Goal: Information Seeking & Learning: Learn about a topic

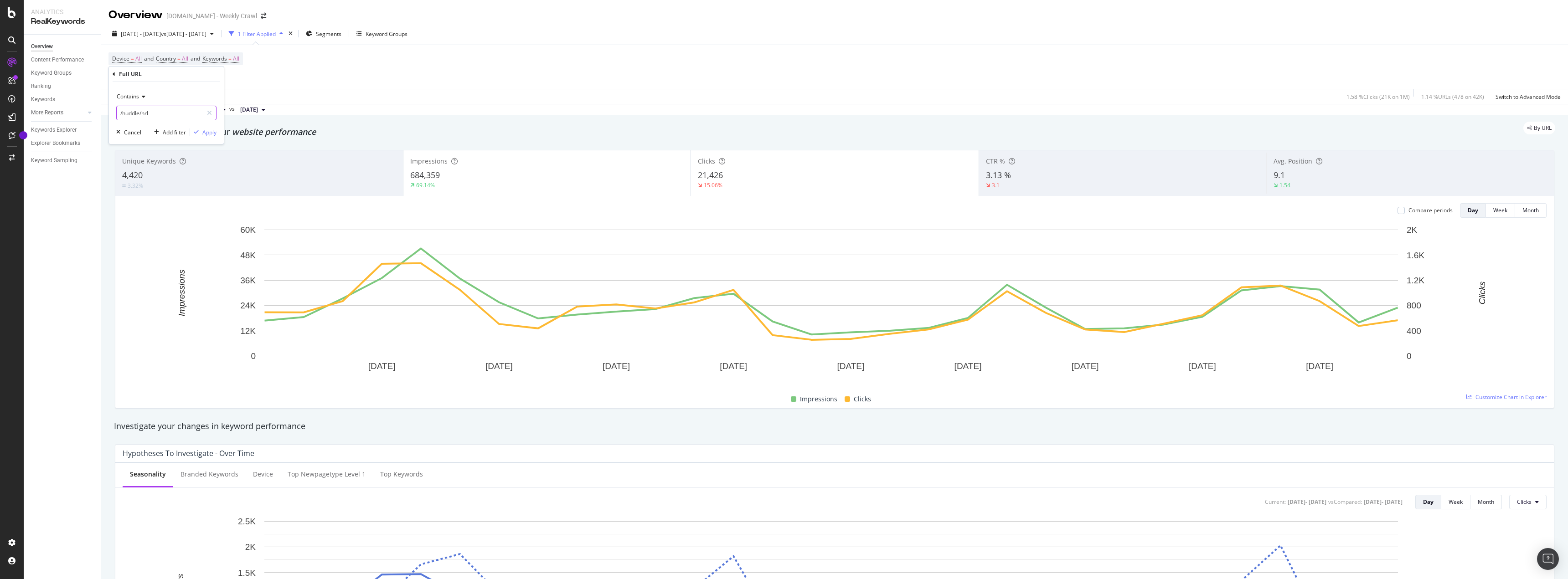
click at [170, 117] on input "/huddle/nrl" at bounding box center [160, 113] width 86 height 15
paste input "[URL][DOMAIN_NAME]"
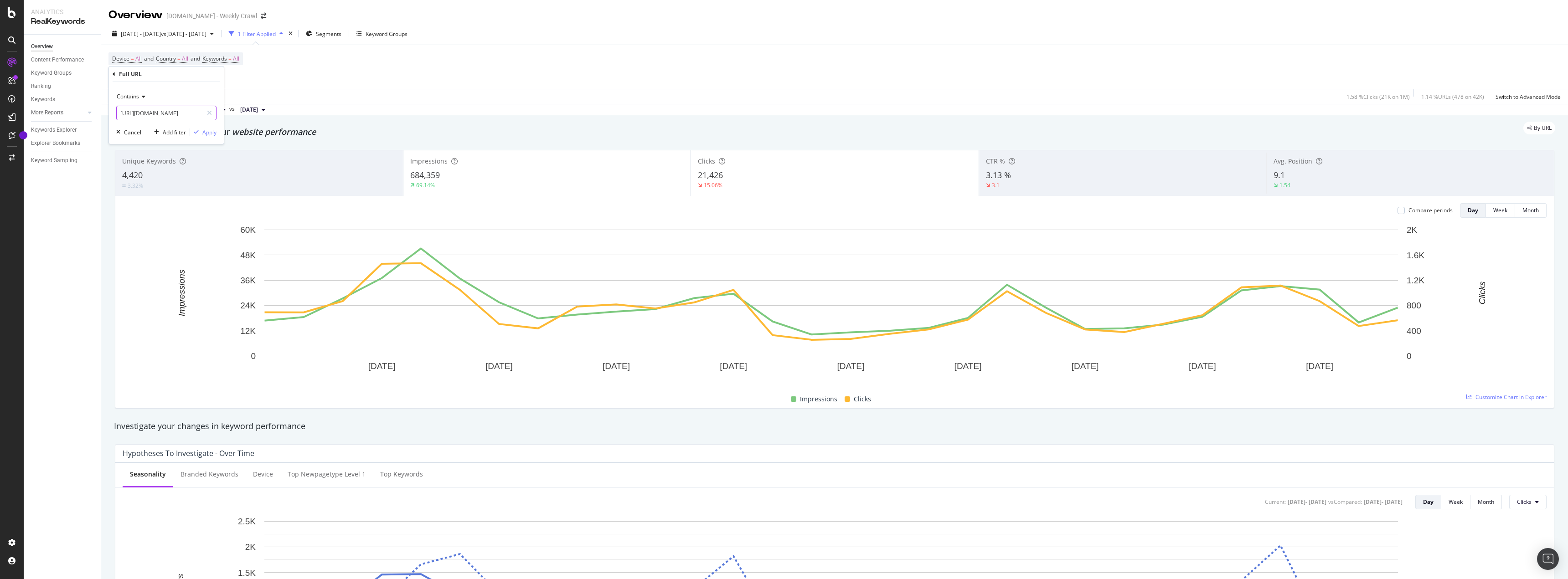
click at [145, 112] on input "[URL][DOMAIN_NAME]" at bounding box center [160, 113] width 86 height 15
drag, startPoint x: 149, startPoint y: 112, endPoint x: 0, endPoint y: 107, distance: 149.1
click at [0, 107] on body "Analytics RealKeywords Overview Content Performance Keyword Groups Ranking Keyw…" at bounding box center [784, 289] width 1568 height 579
type input "huddle/horse-racing"
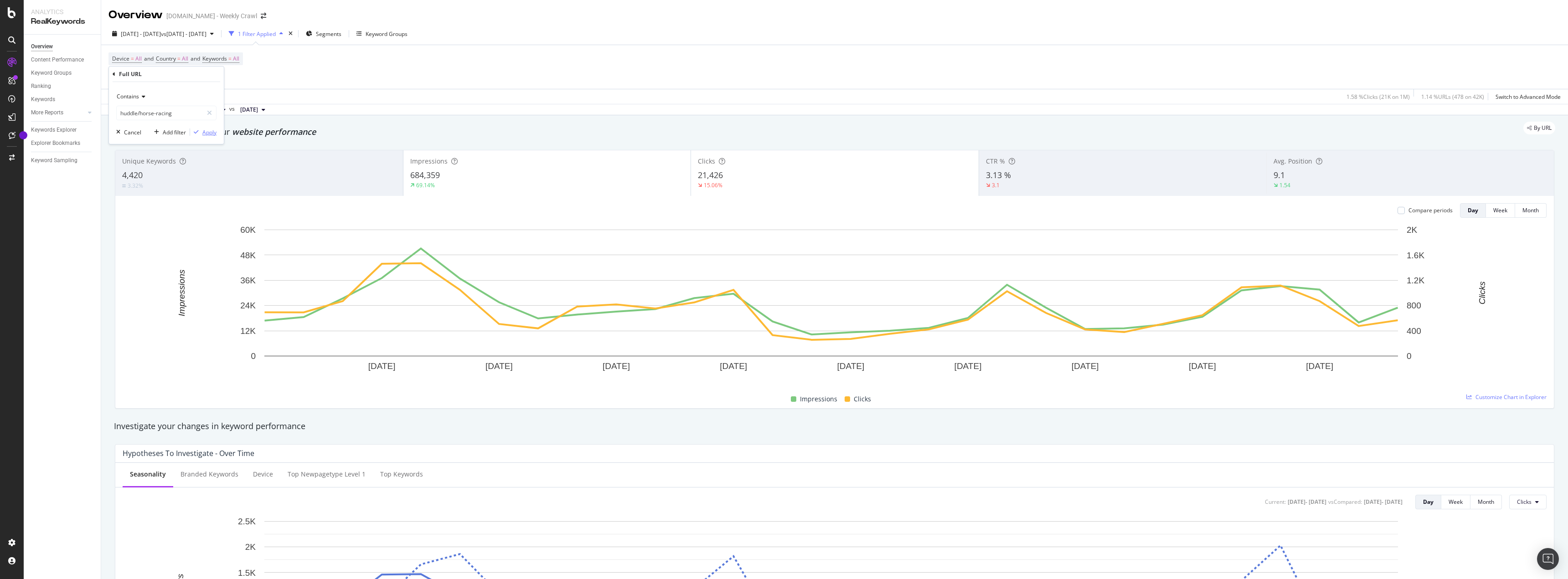
click at [204, 136] on button "Apply" at bounding box center [204, 132] width 27 height 9
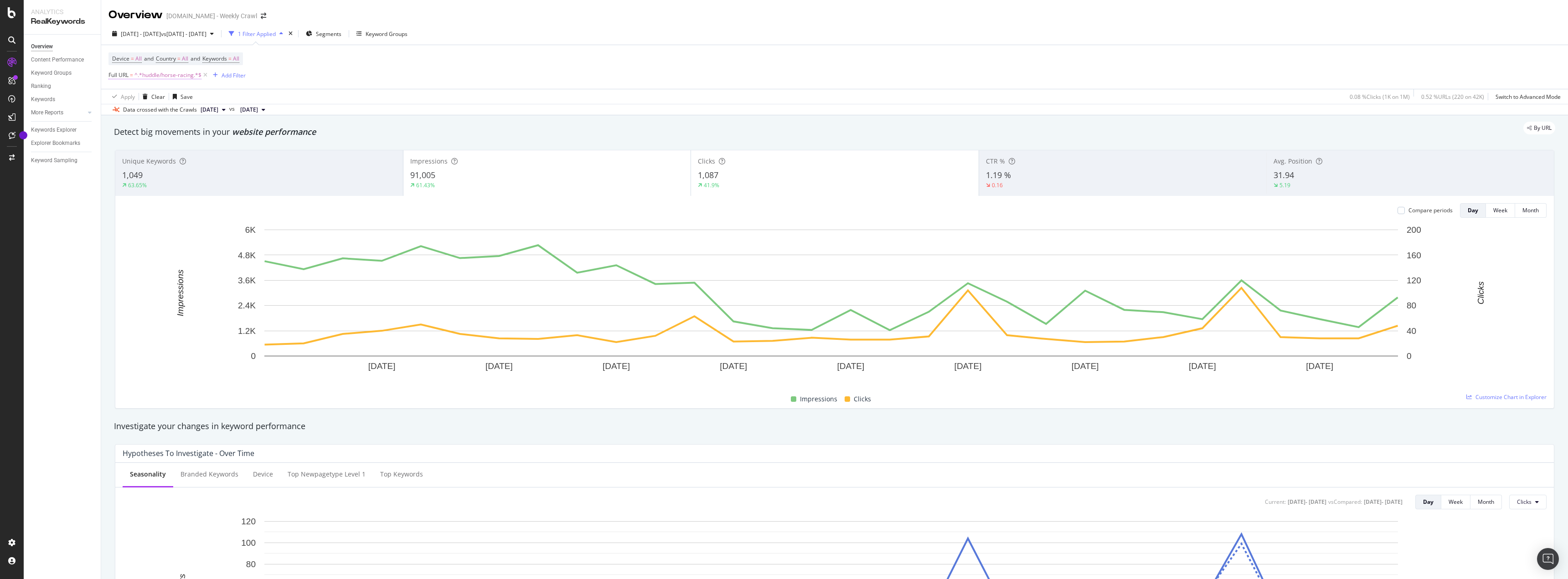
click at [161, 73] on span "^.*huddle/horse-racing.*$" at bounding box center [168, 75] width 67 height 12
click at [117, 112] on input "huddle/horse-racing" at bounding box center [160, 113] width 86 height 15
type input "/huddle/horse-racing"
click at [212, 135] on div "Apply" at bounding box center [209, 132] width 14 height 7
click at [1290, 155] on div "Avg. Position 31.94 5.19" at bounding box center [1410, 173] width 288 height 41
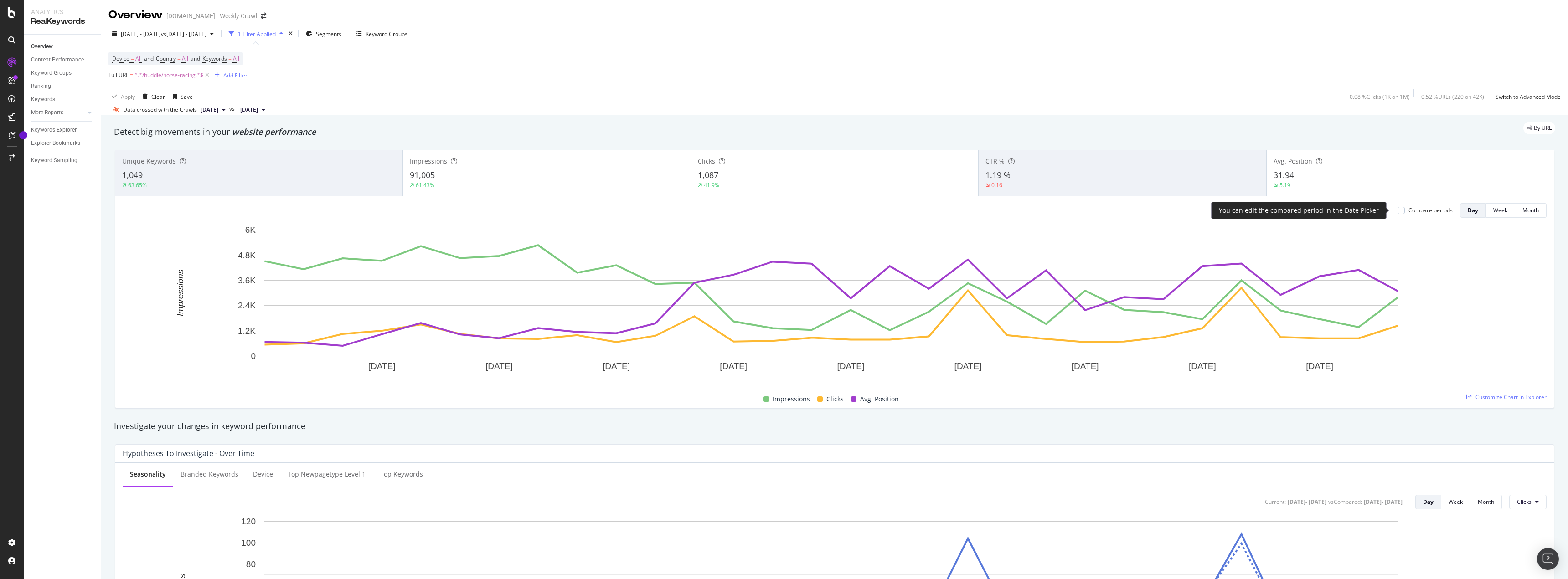
click at [1413, 209] on div "Compare periods" at bounding box center [1430, 209] width 44 height 7
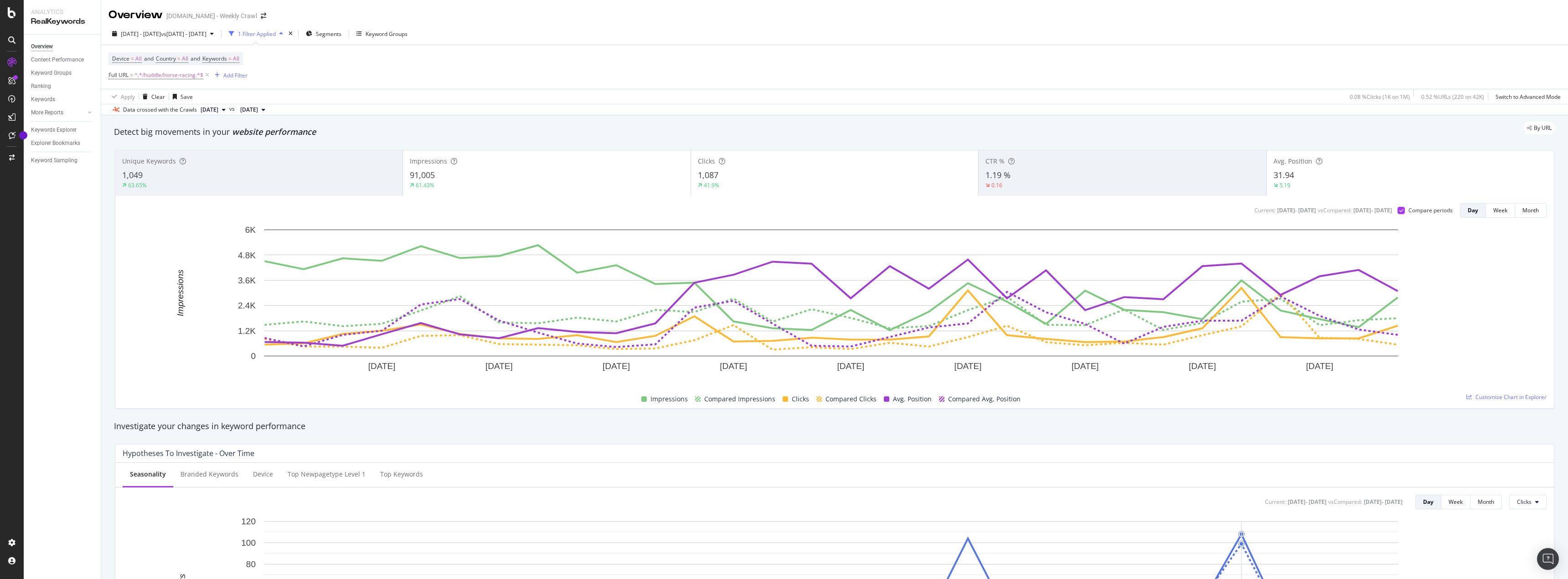
click at [1116, 96] on div "Apply Clear Save 0.08 % Clicks ( 1K on 1M ) 0.52 % URLs ( 220 on 42K ) Switch t…" at bounding box center [835, 96] width 1467 height 15
click at [170, 75] on span "^.*/huddle/horse-racing.*$" at bounding box center [169, 75] width 69 height 12
click at [154, 115] on input "/huddle/horse-racing" at bounding box center [160, 113] width 86 height 15
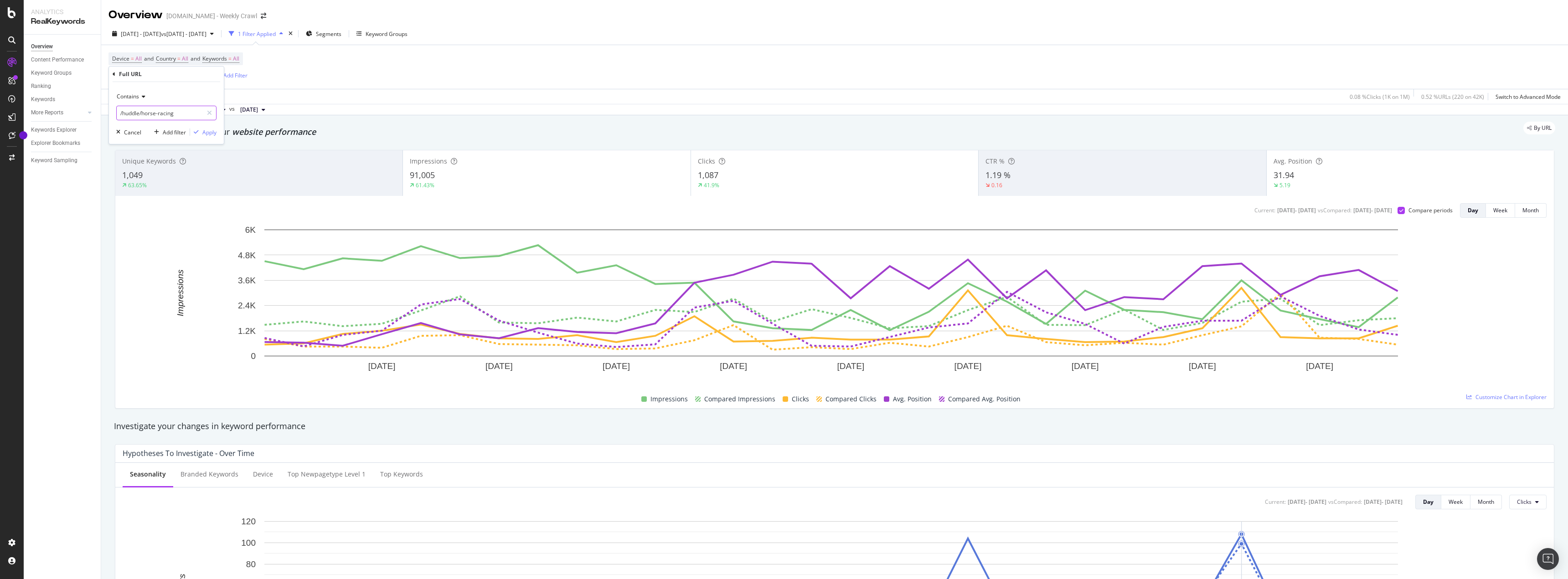
click at [154, 115] on input "/huddle/horse-racing" at bounding box center [160, 113] width 86 height 15
paste input "[URL][DOMAIN_NAME]"
type input "[URL][DOMAIN_NAME]"
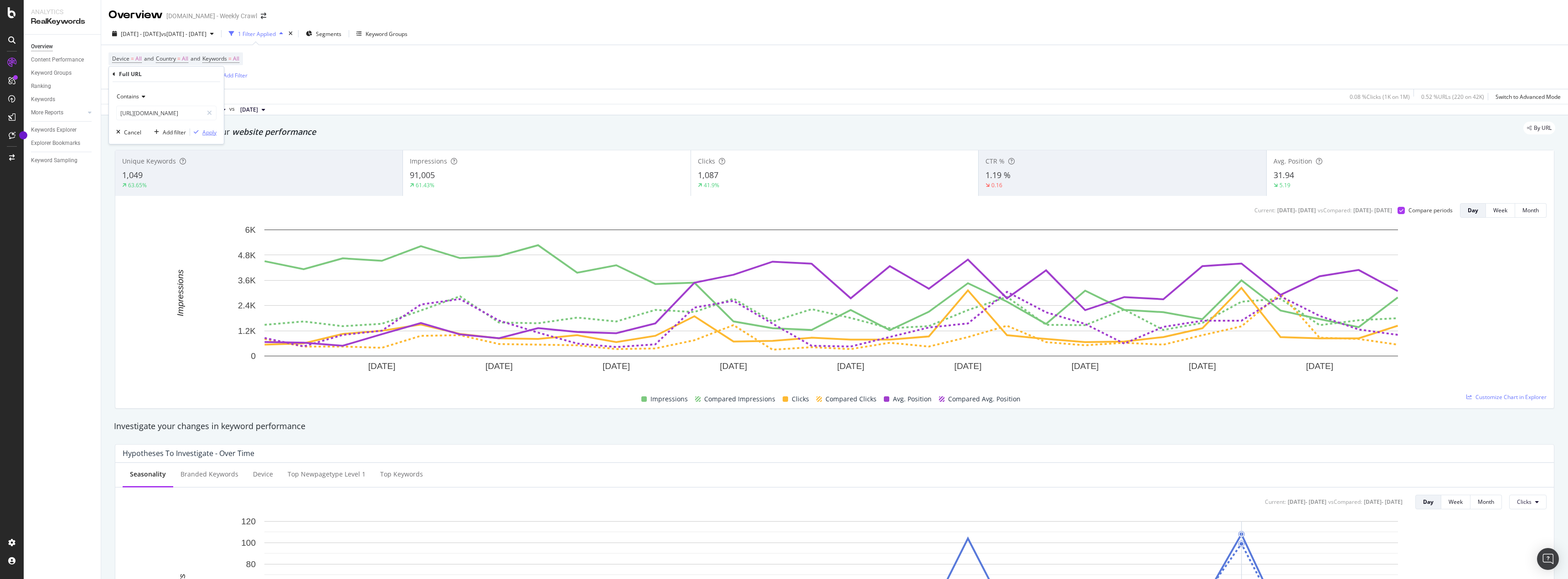
click at [215, 133] on div "Apply" at bounding box center [209, 132] width 14 height 7
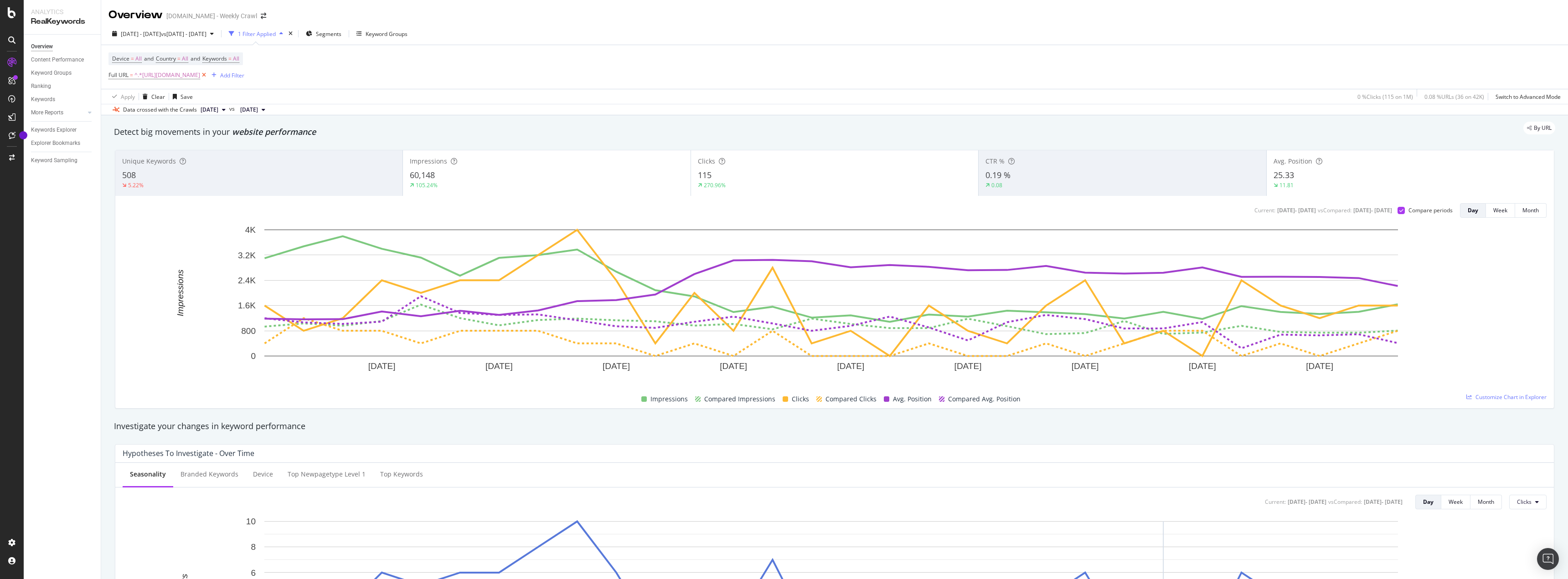
click at [208, 75] on icon at bounding box center [204, 75] width 7 height 9
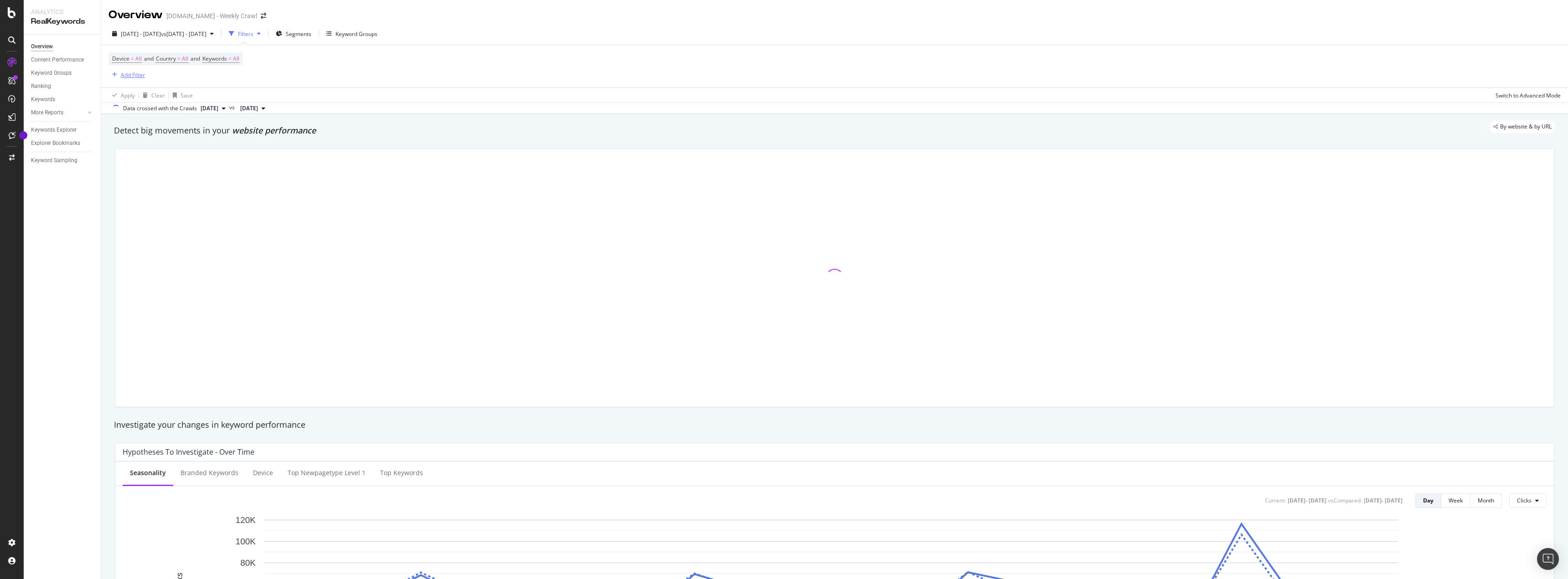
click at [140, 77] on div "Add Filter" at bounding box center [132, 75] width 24 height 7
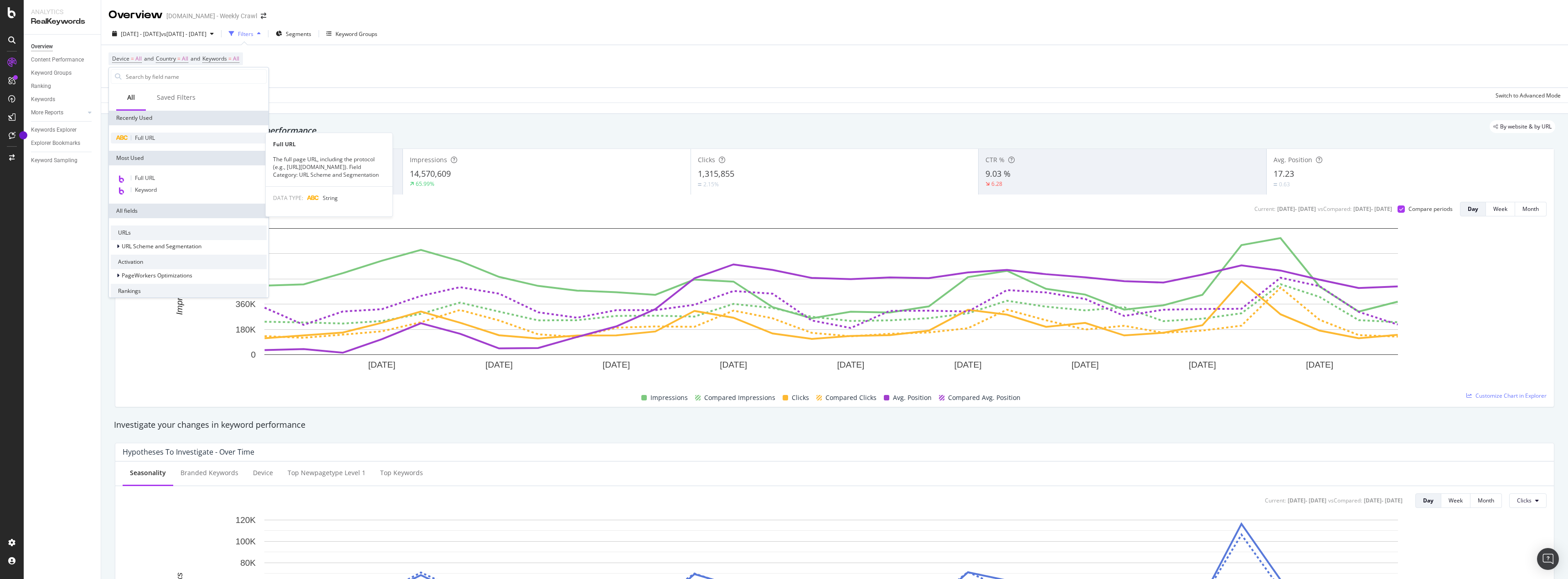
click at [154, 139] on span "Full URL" at bounding box center [145, 137] width 20 height 7
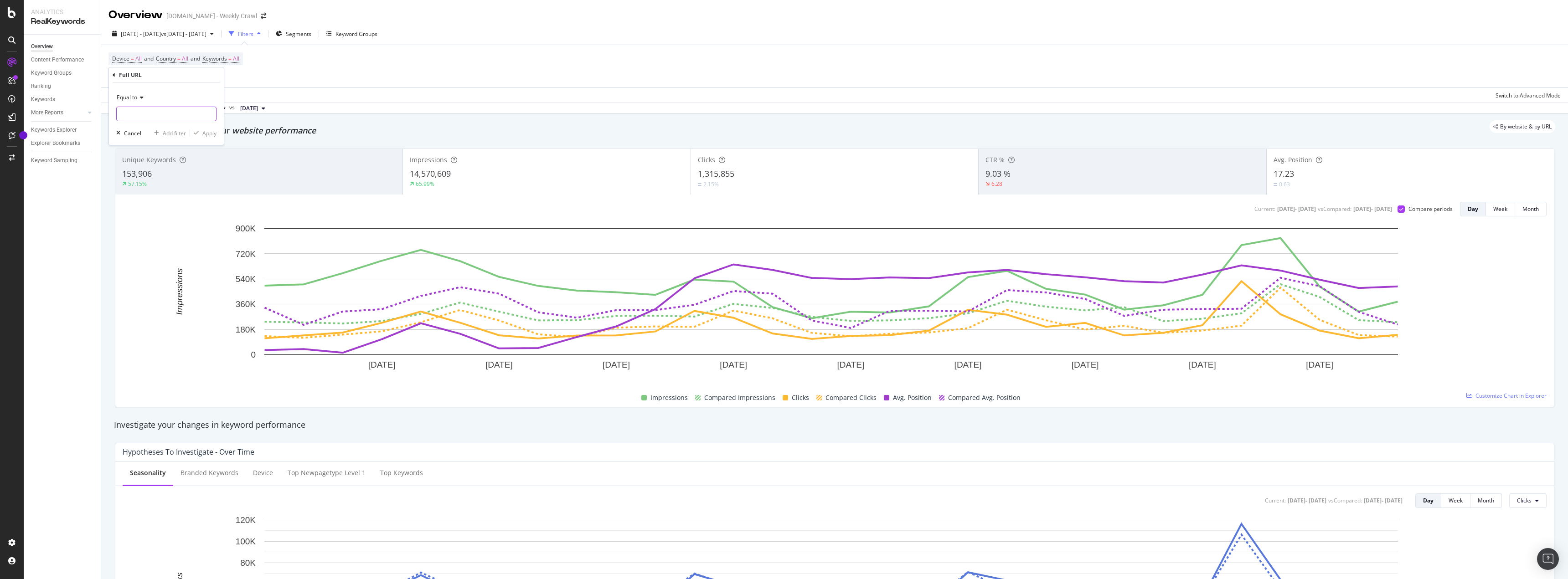
click at [172, 120] on input "text" at bounding box center [166, 114] width 100 height 15
paste input "[URL][DOMAIN_NAME]"
type input "[URL][DOMAIN_NAME]"
click at [205, 135] on div "Apply" at bounding box center [209, 133] width 14 height 7
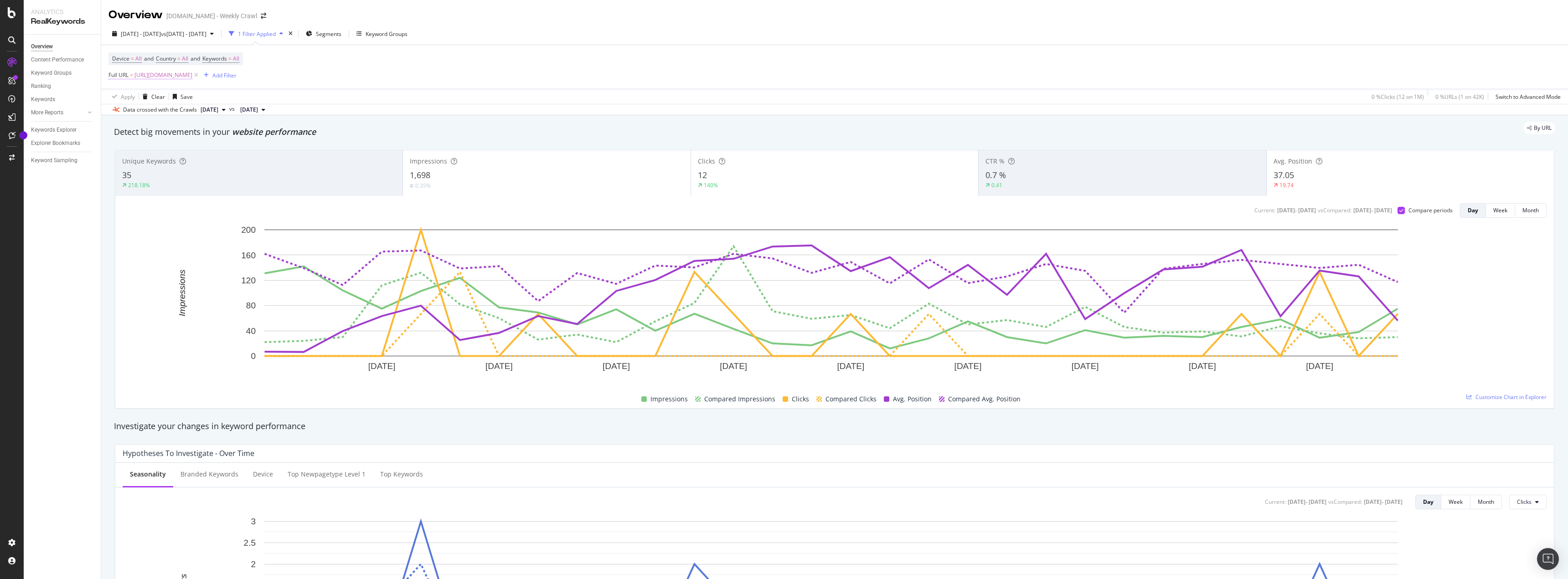
click at [192, 73] on span "[URL][DOMAIN_NAME]" at bounding box center [164, 75] width 58 height 12
click at [172, 112] on input "[URL][DOMAIN_NAME]" at bounding box center [160, 113] width 86 height 15
drag, startPoint x: 193, startPoint y: 112, endPoint x: 119, endPoint y: 108, distance: 74.1
click at [119, 108] on input "[URL][DOMAIN_NAME]" at bounding box center [160, 113] width 86 height 15
type input "huddle/horse-racing"
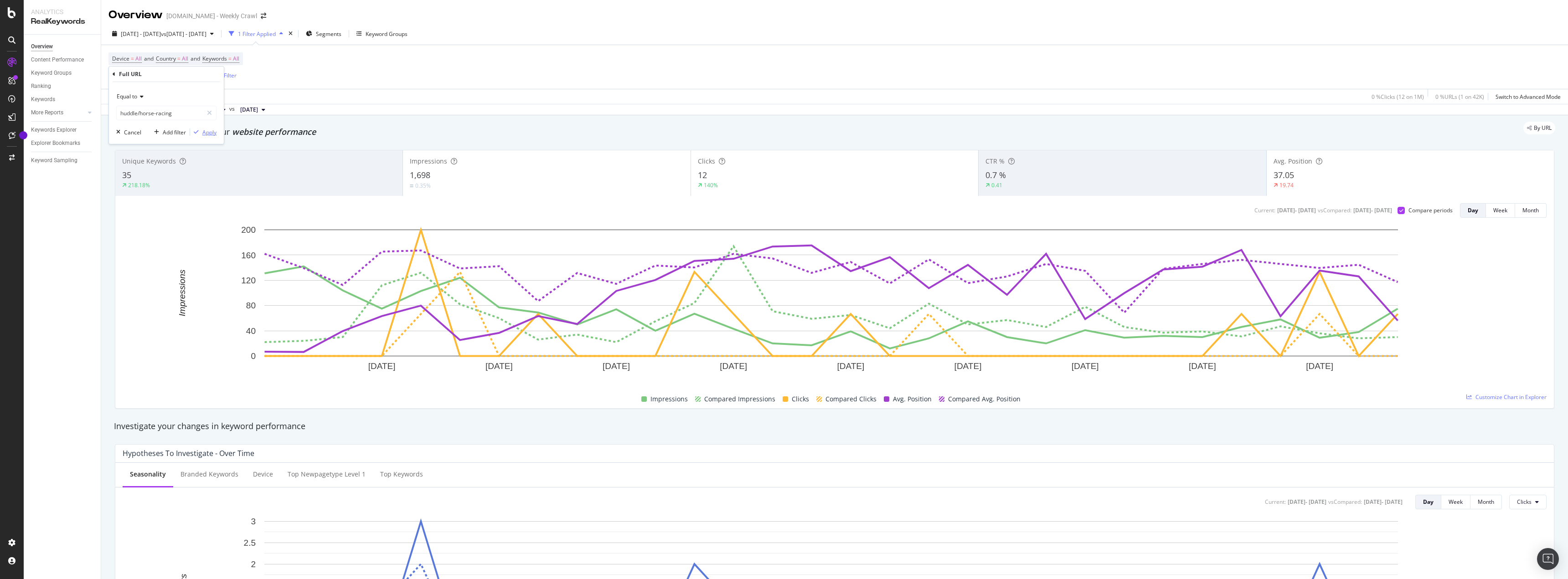
click at [212, 134] on div "Apply" at bounding box center [209, 132] width 14 height 7
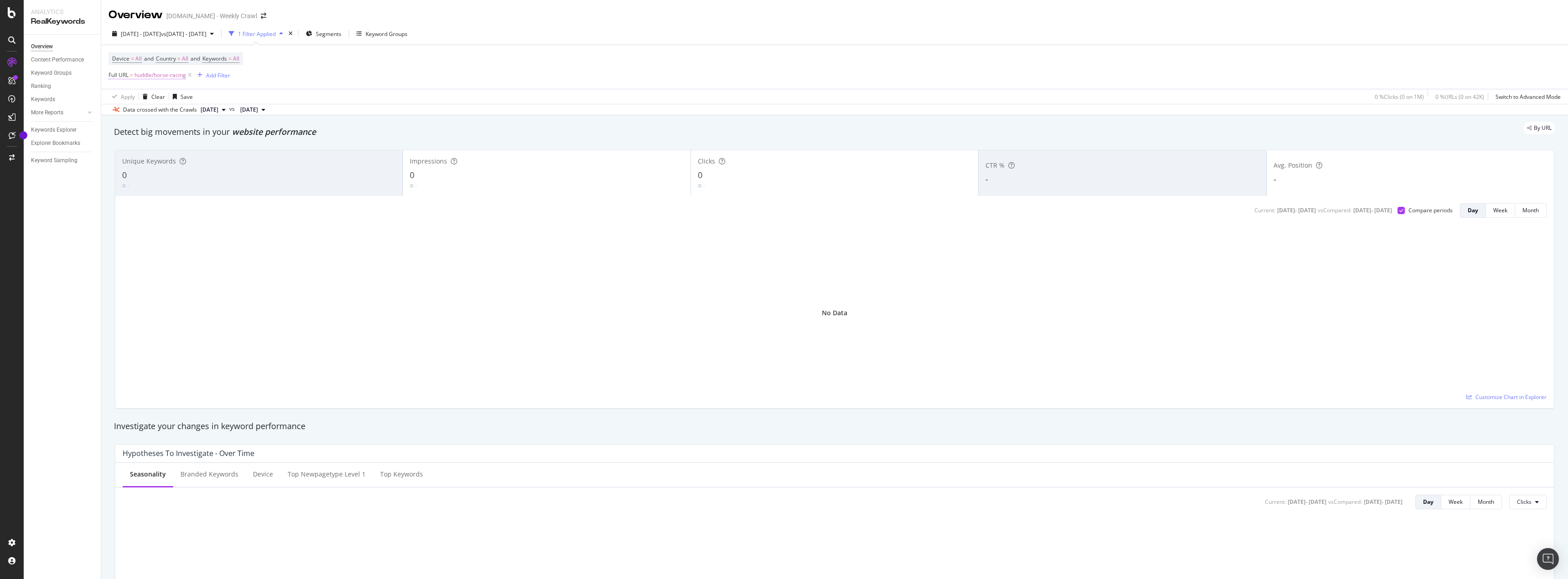
click at [165, 74] on span "huddle/horse-racing" at bounding box center [160, 75] width 52 height 12
click at [134, 97] on span "Equal to" at bounding box center [126, 96] width 21 height 7
click at [158, 185] on div "Contains" at bounding box center [167, 186] width 97 height 12
click at [200, 134] on div "button" at bounding box center [196, 132] width 12 height 6
